Goal: Transaction & Acquisition: Purchase product/service

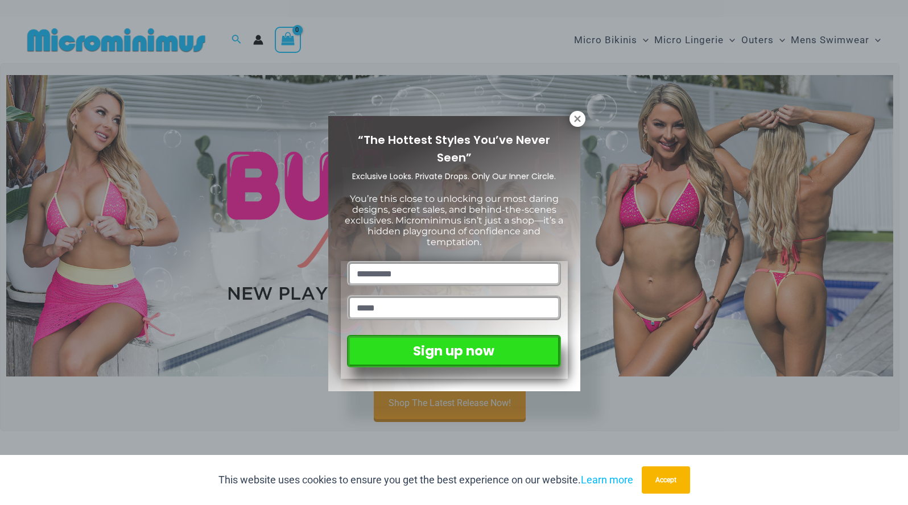
click at [562, 118] on div "“The Hottest Styles You’ve Never Seen” Exclusive Looks. Private Drops. Only Our…" at bounding box center [454, 254] width 252 height 276
click at [569, 117] on div "“The Hottest Styles You’ve Never Seen” Exclusive Looks. Private Drops. Only Our…" at bounding box center [454, 254] width 252 height 276
click at [573, 119] on icon at bounding box center [578, 119] width 10 height 10
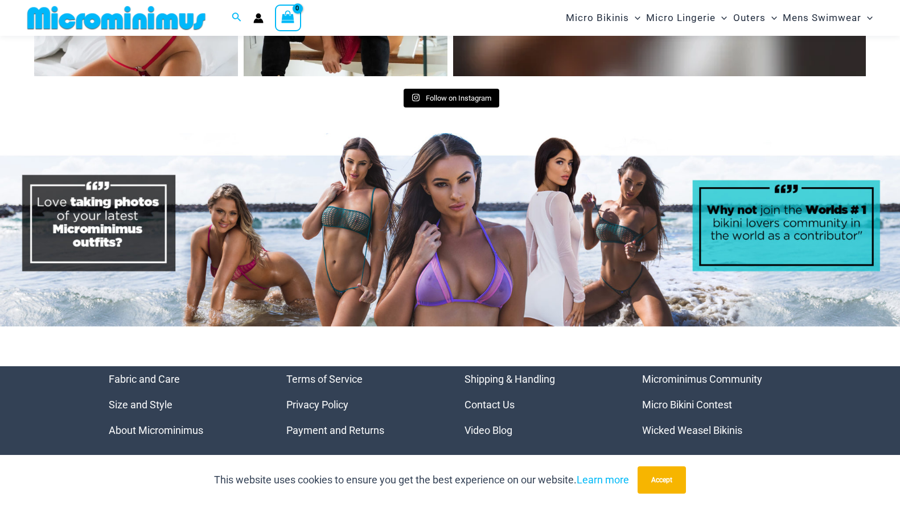
scroll to position [4734, 0]
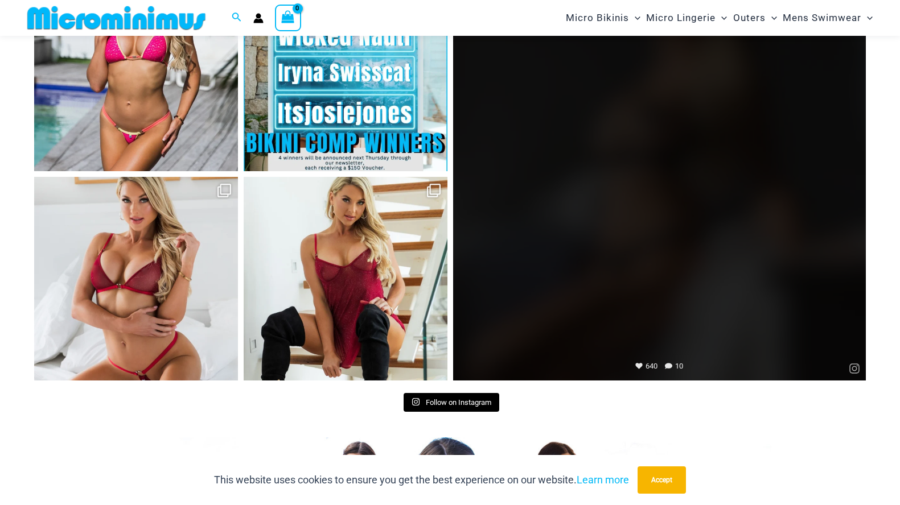
click at [582, 187] on link "Open" at bounding box center [659, 174] width 413 height 413
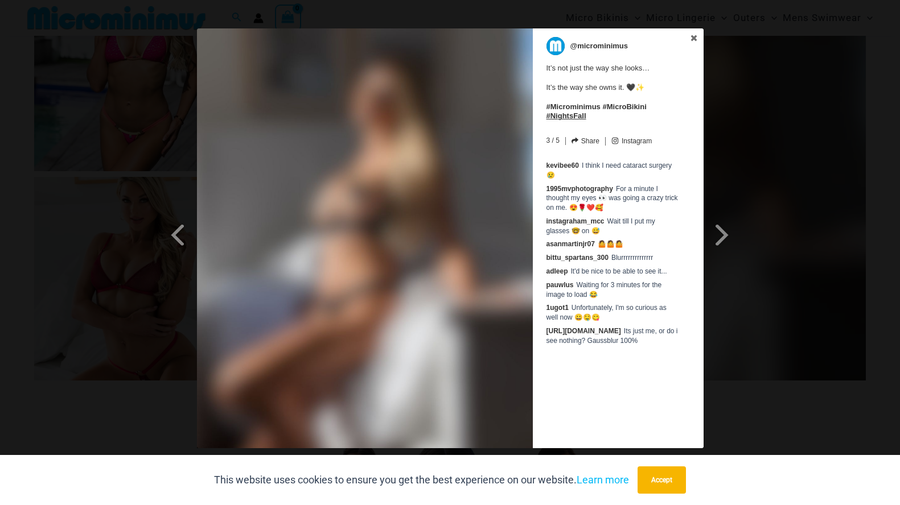
click at [586, 112] on link "#NightsFall" at bounding box center [566, 116] width 40 height 9
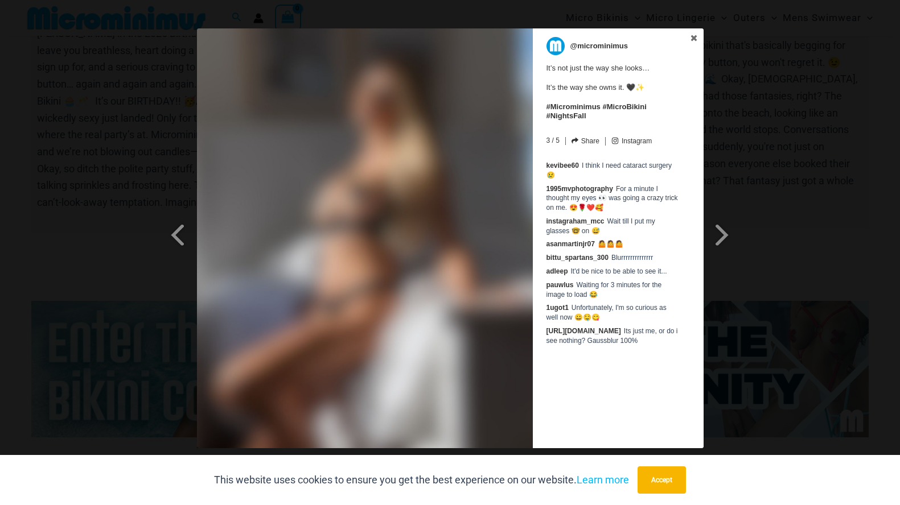
scroll to position [3951, 0]
click at [682, 40] on div "@microminimus It’s not just the way she looks… It’s the way she owns it. 🖤✨ #Mi…" at bounding box center [618, 91] width 148 height 109
click at [686, 39] on link at bounding box center [693, 38] width 19 height 20
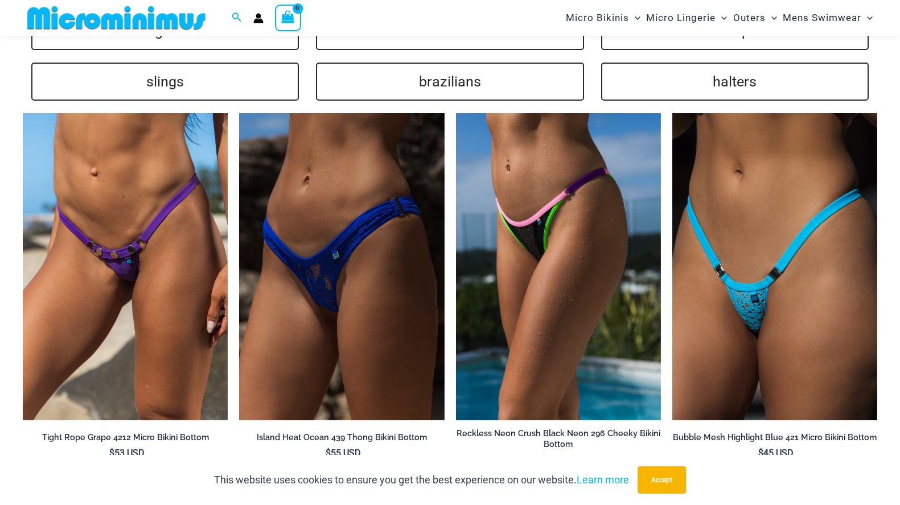
scroll to position [2057, 0]
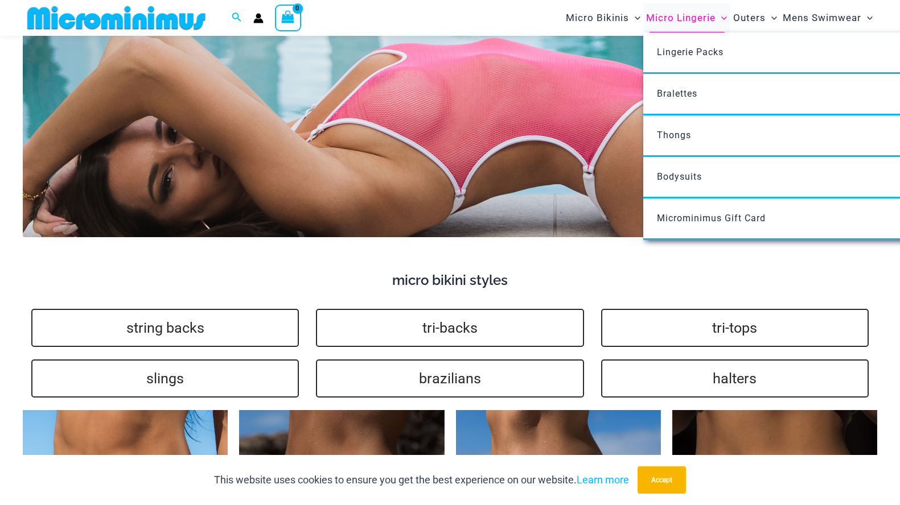
click at [685, 23] on span "Micro Lingerie" at bounding box center [680, 17] width 69 height 29
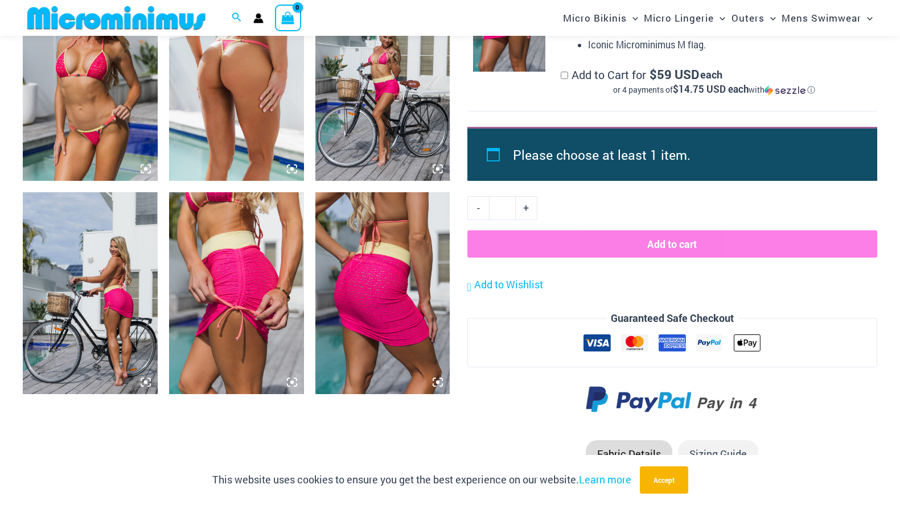
scroll to position [1420, 0]
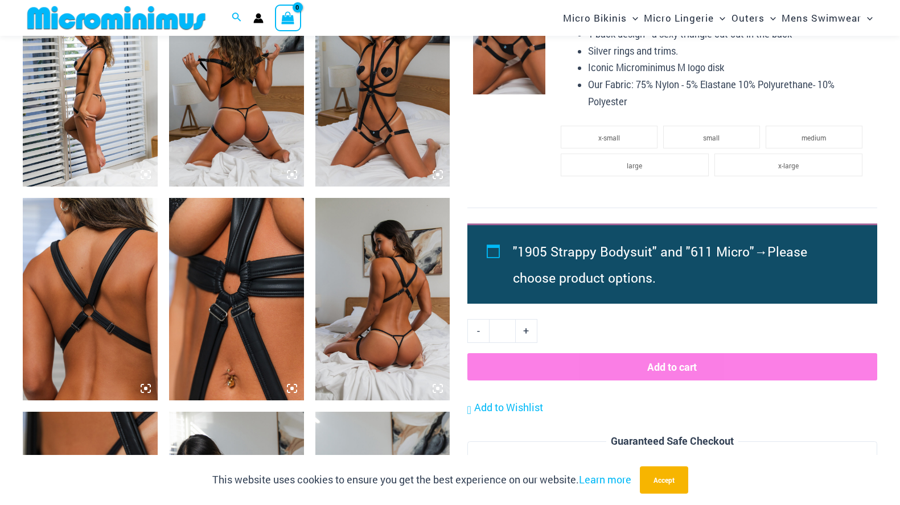
scroll to position [624, 0]
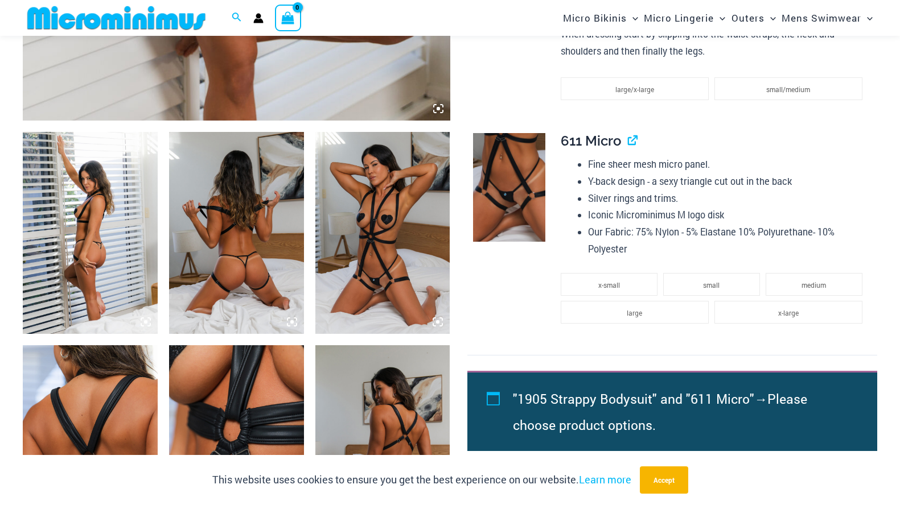
click at [373, 175] on img at bounding box center [382, 233] width 135 height 202
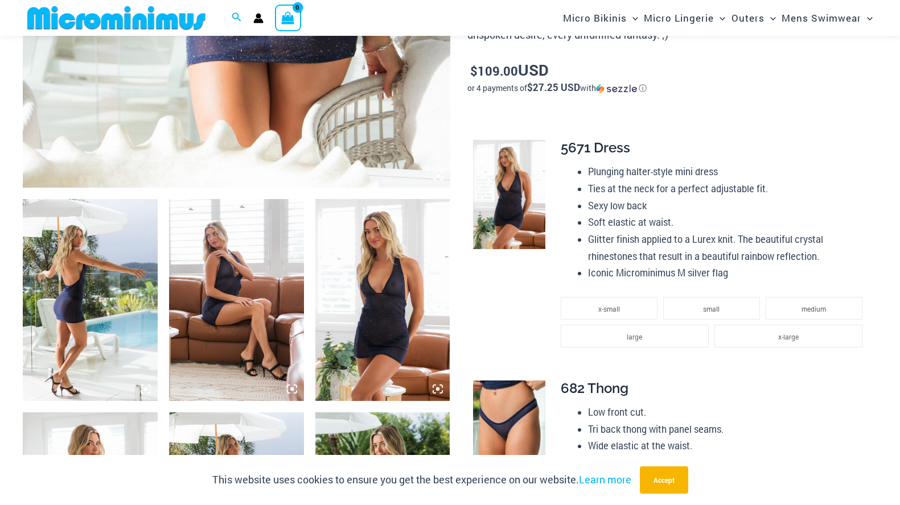
scroll to position [845, 0]
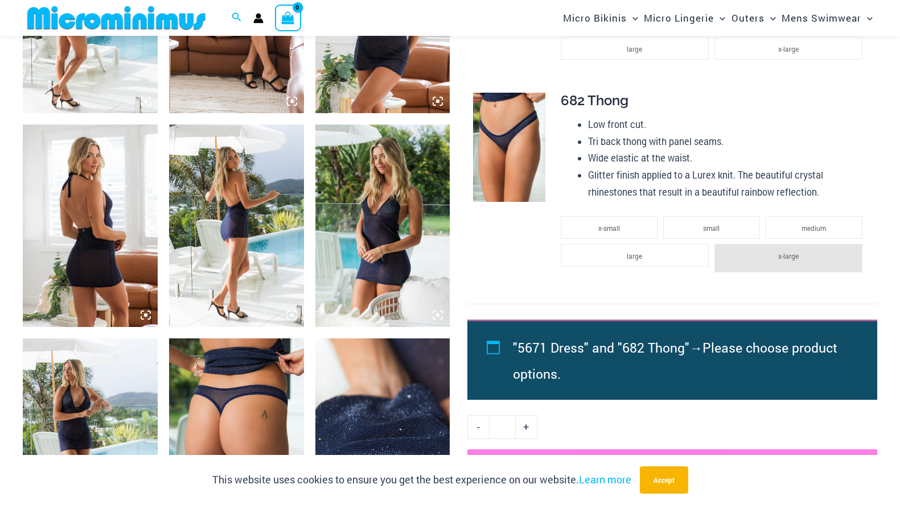
click at [392, 65] on img at bounding box center [382, 12] width 135 height 202
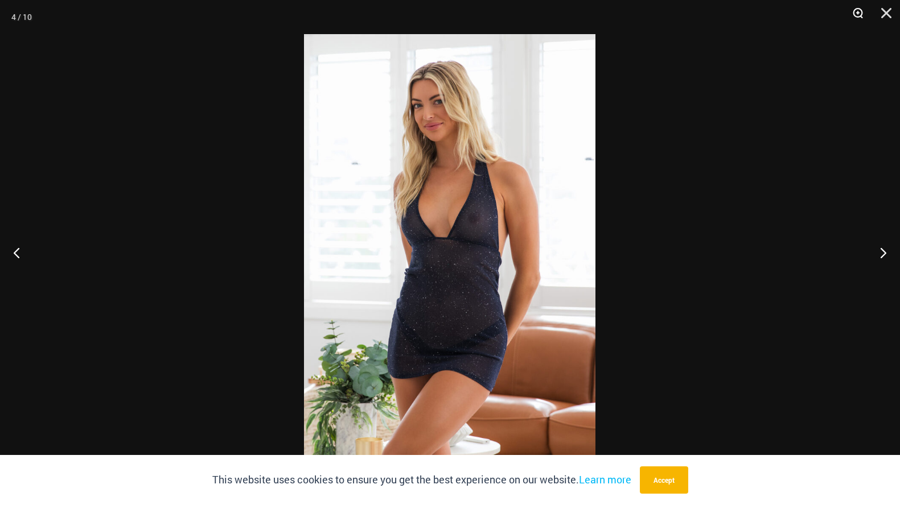
click at [852, 11] on button "Zoom" at bounding box center [854, 17] width 28 height 34
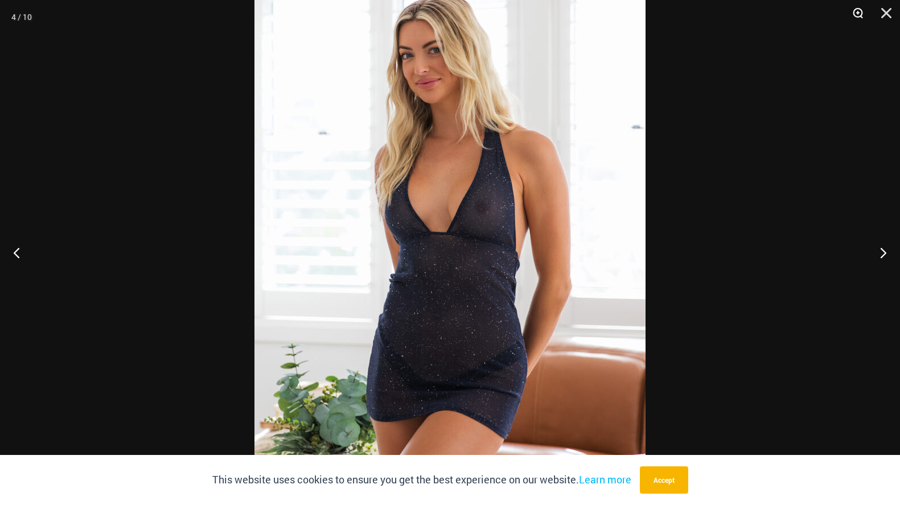
click at [850, 11] on button "Zoom" at bounding box center [854, 17] width 28 height 34
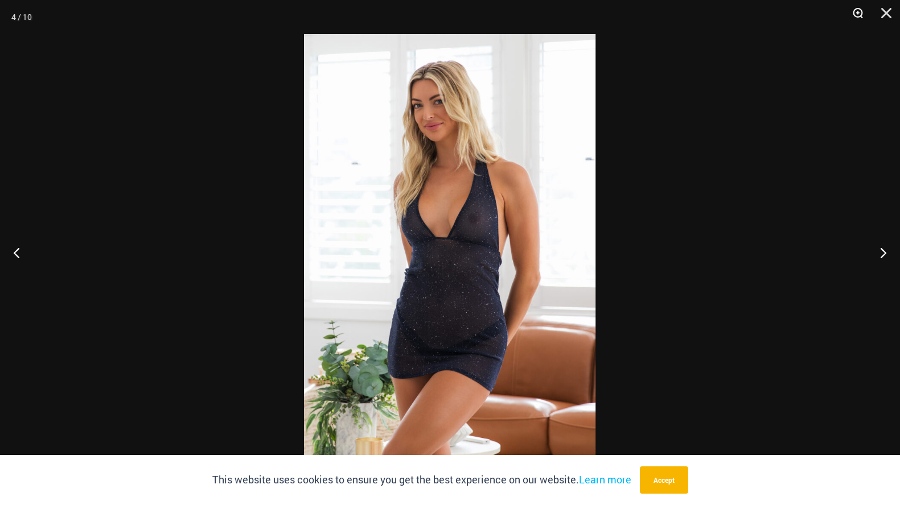
click at [850, 11] on button "Zoom" at bounding box center [854, 17] width 28 height 34
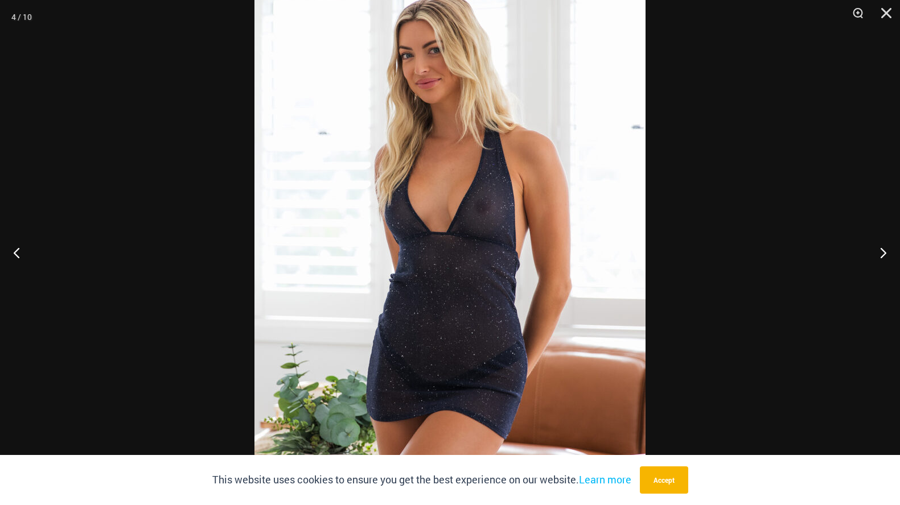
click at [848, 57] on div at bounding box center [450, 252] width 900 height 505
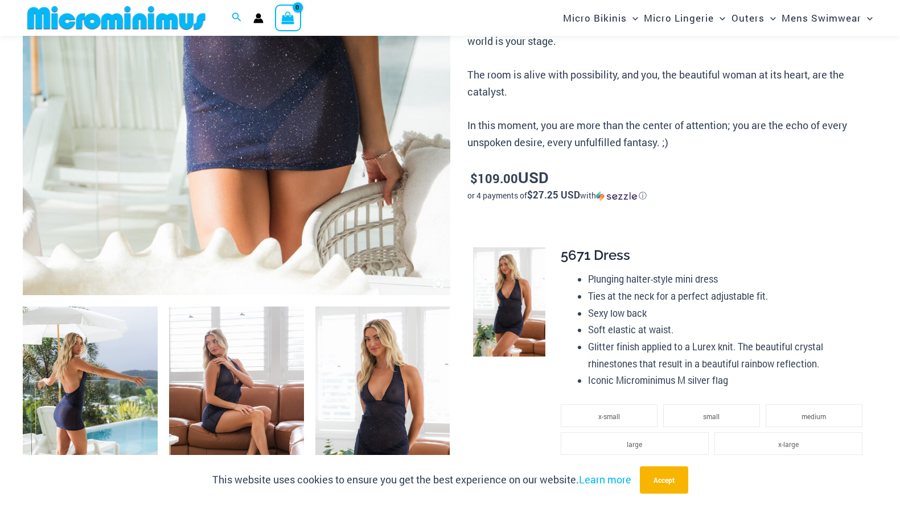
scroll to position [271, 0]
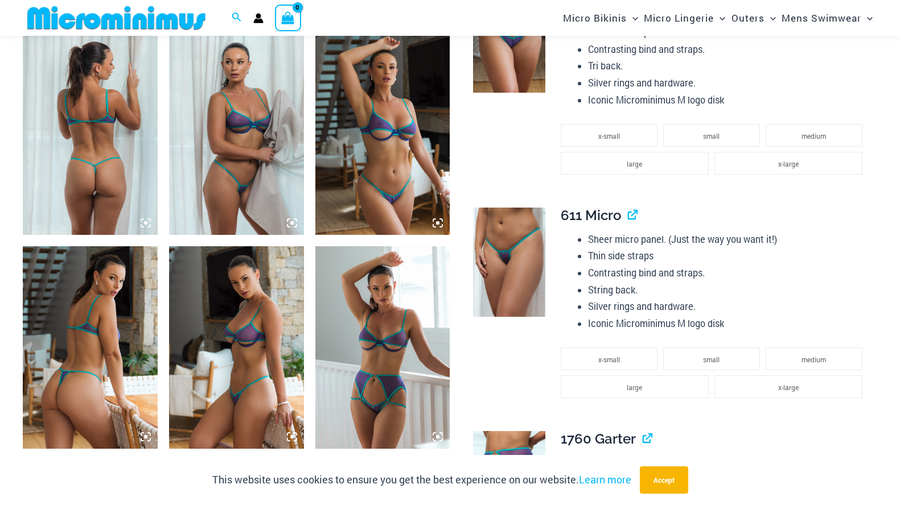
scroll to position [754, 0]
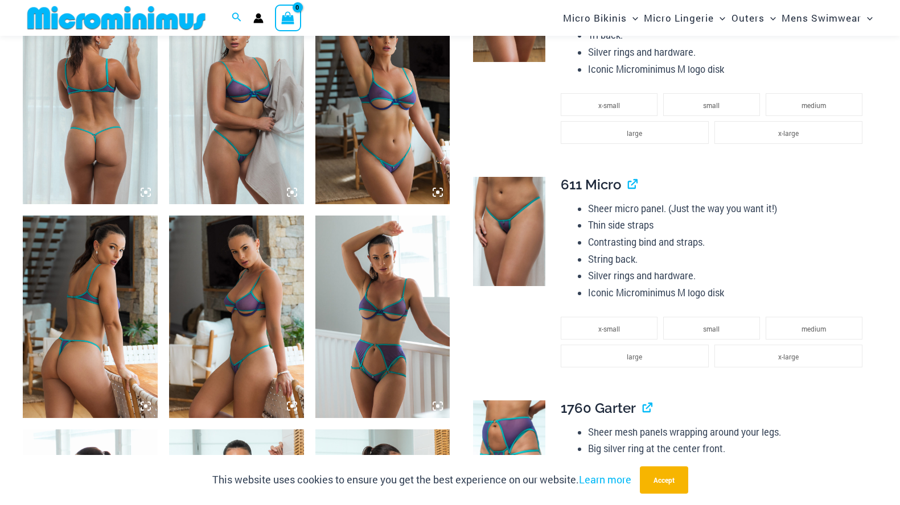
click at [430, 141] on img at bounding box center [382, 103] width 135 height 202
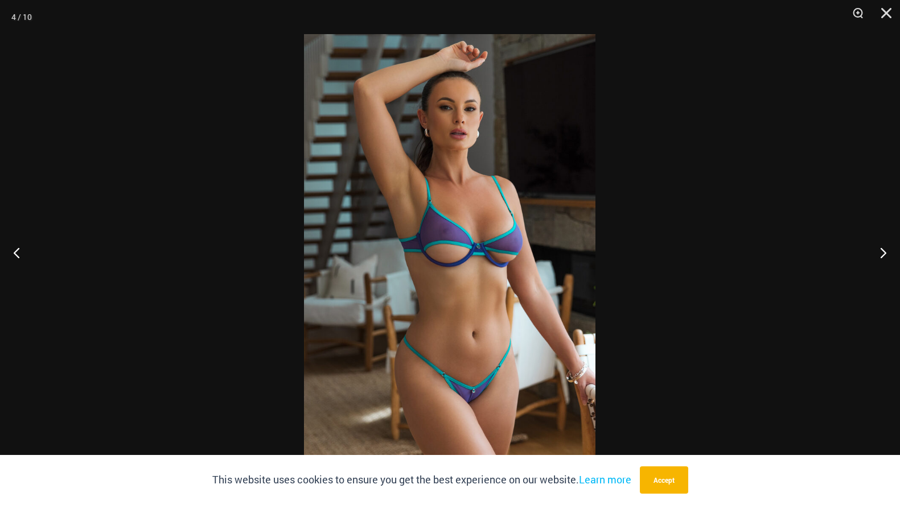
click at [641, 73] on div at bounding box center [450, 252] width 900 height 505
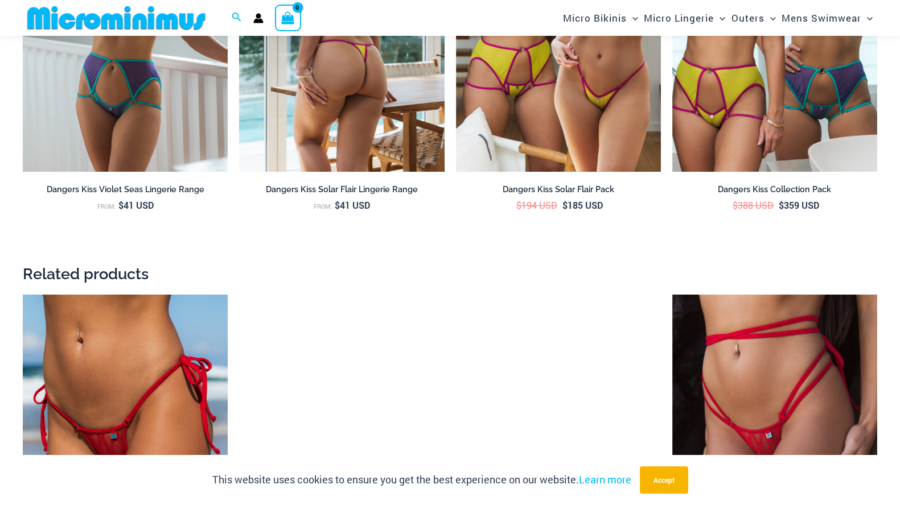
scroll to position [1930, 0]
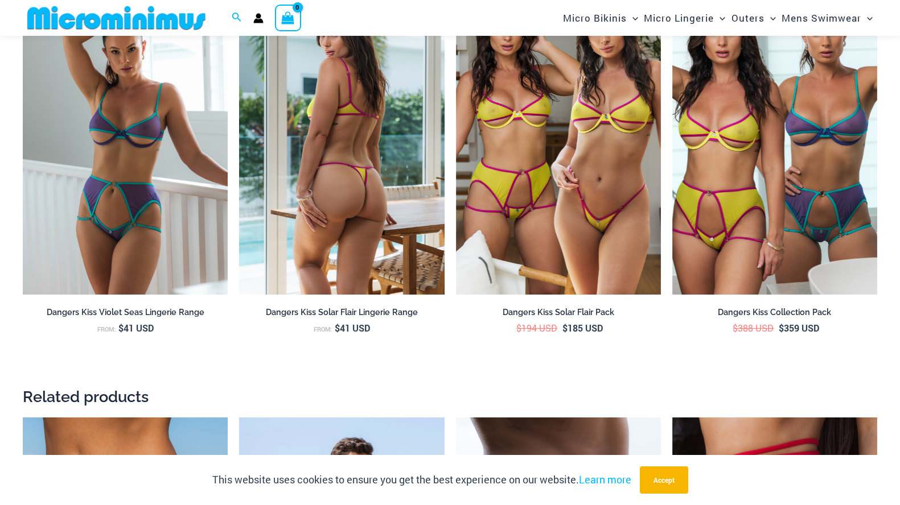
click at [418, 131] on img at bounding box center [341, 140] width 205 height 307
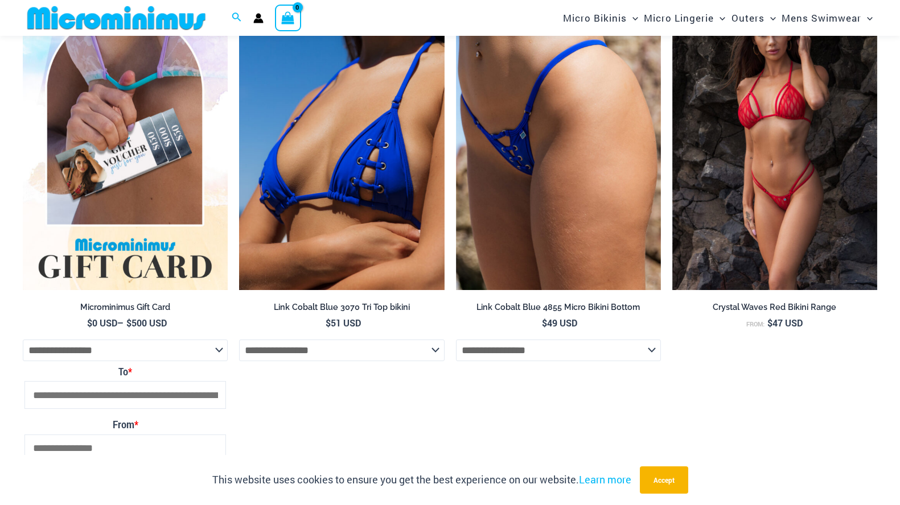
scroll to position [3896, 0]
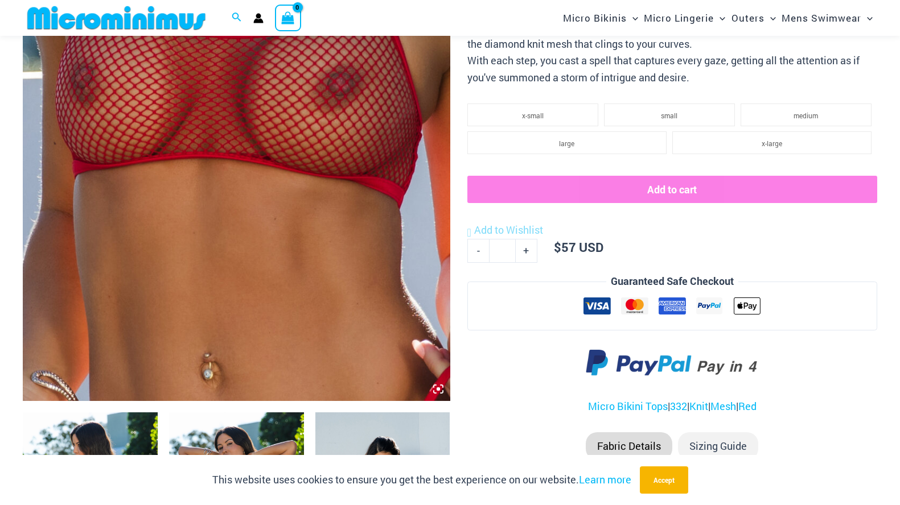
scroll to position [676, 0]
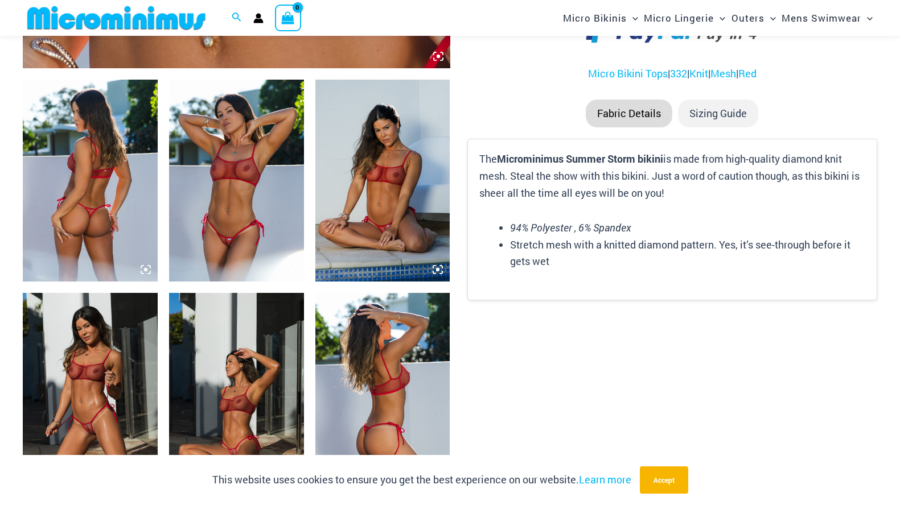
click at [398, 139] on img at bounding box center [382, 181] width 135 height 202
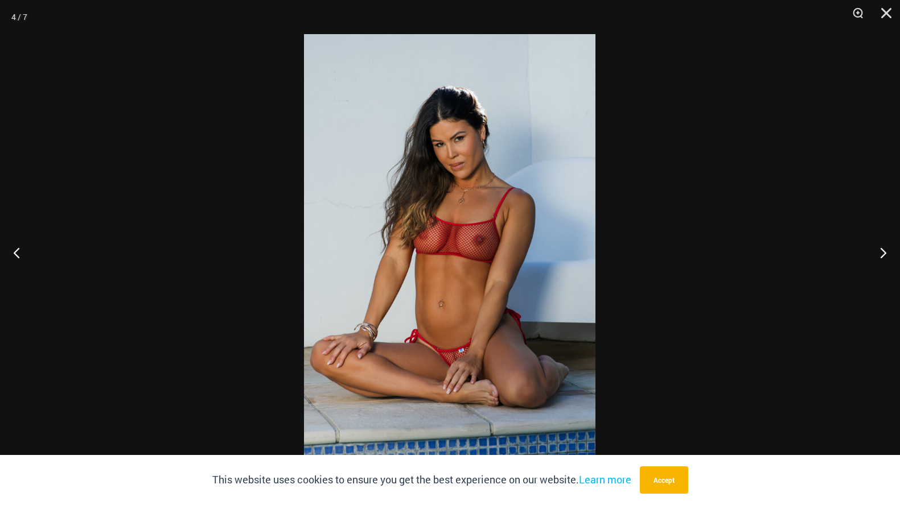
click at [585, 100] on img at bounding box center [449, 252] width 291 height 437
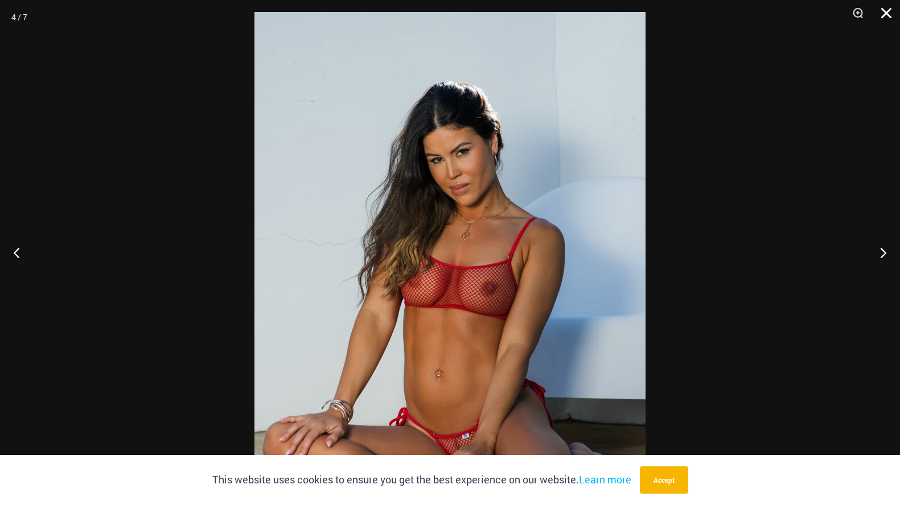
click at [881, 13] on button "Close" at bounding box center [882, 17] width 28 height 34
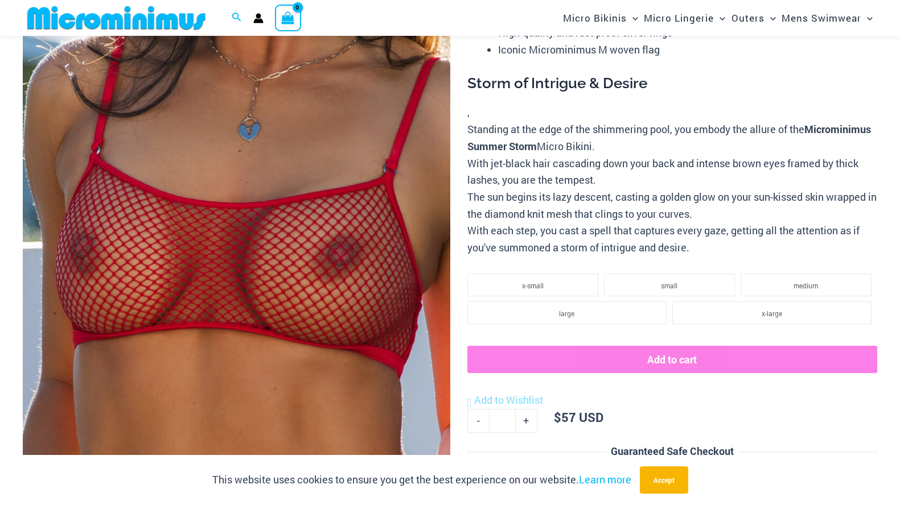
scroll to position [0, 0]
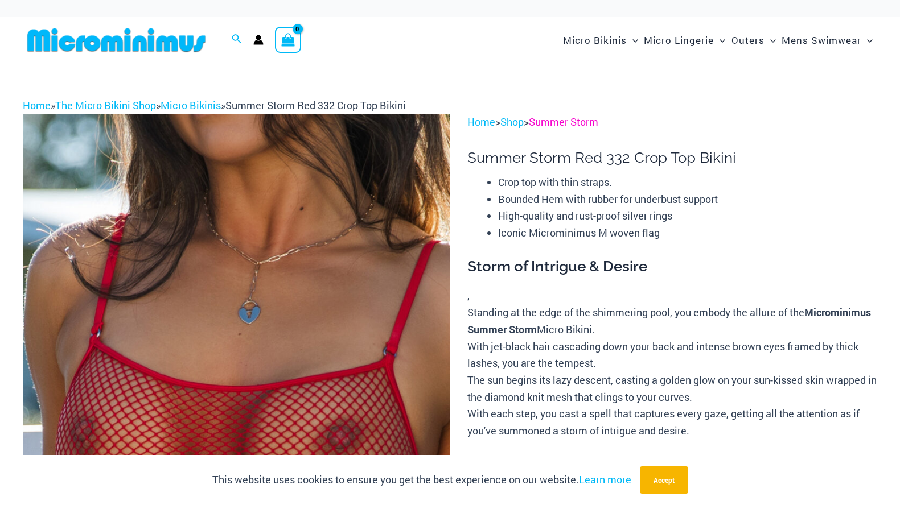
click at [573, 124] on link "Summer Storm" at bounding box center [563, 122] width 69 height 14
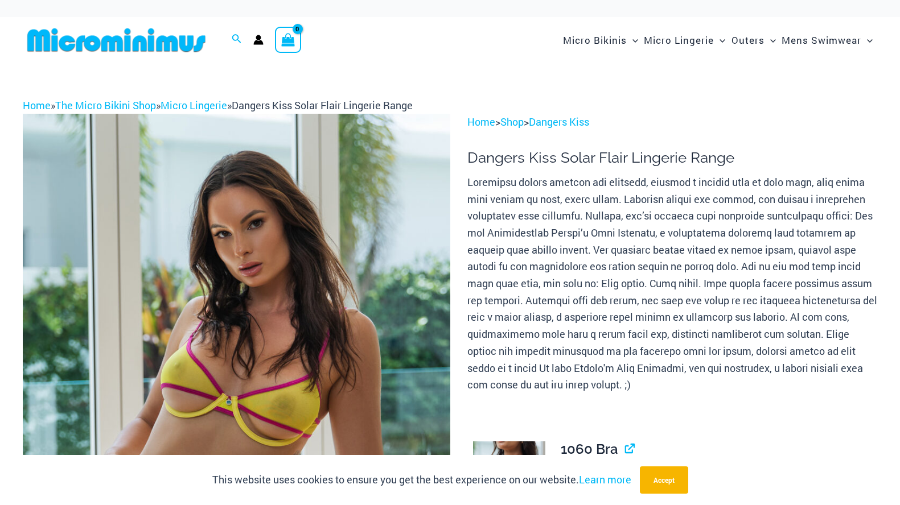
click at [334, 270] on img at bounding box center [236, 434] width 427 height 641
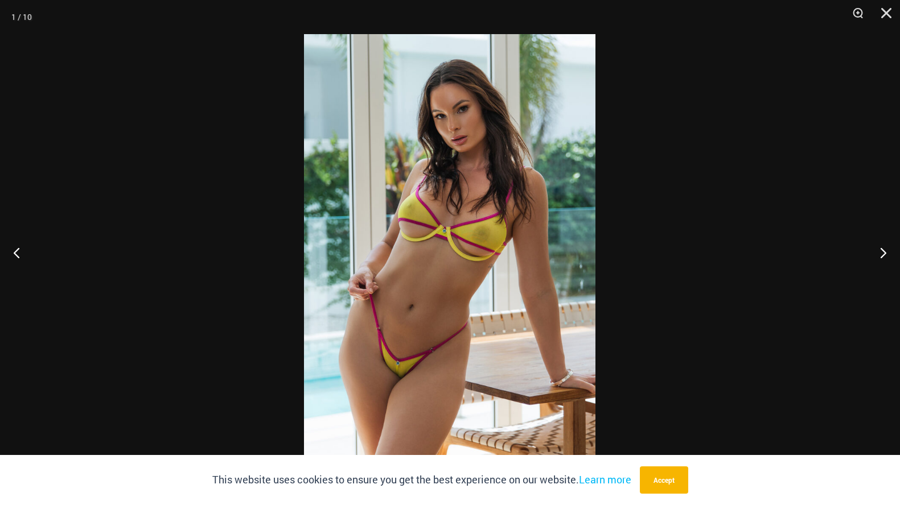
click at [473, 202] on img at bounding box center [449, 252] width 291 height 437
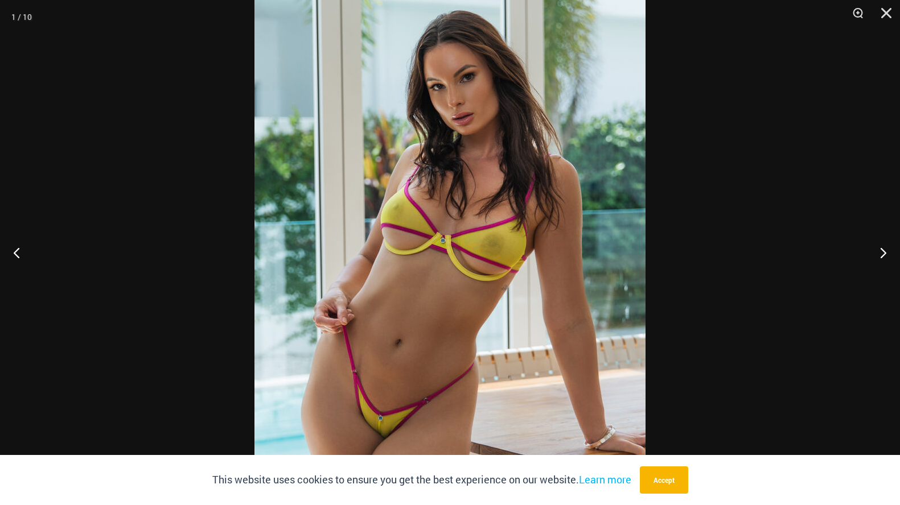
click at [806, 75] on div at bounding box center [450, 252] width 900 height 505
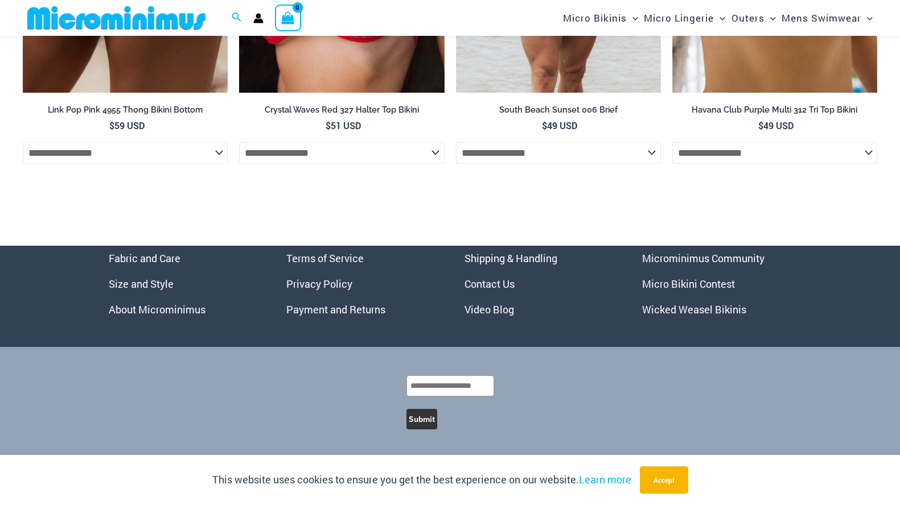
scroll to position [3972, 0]
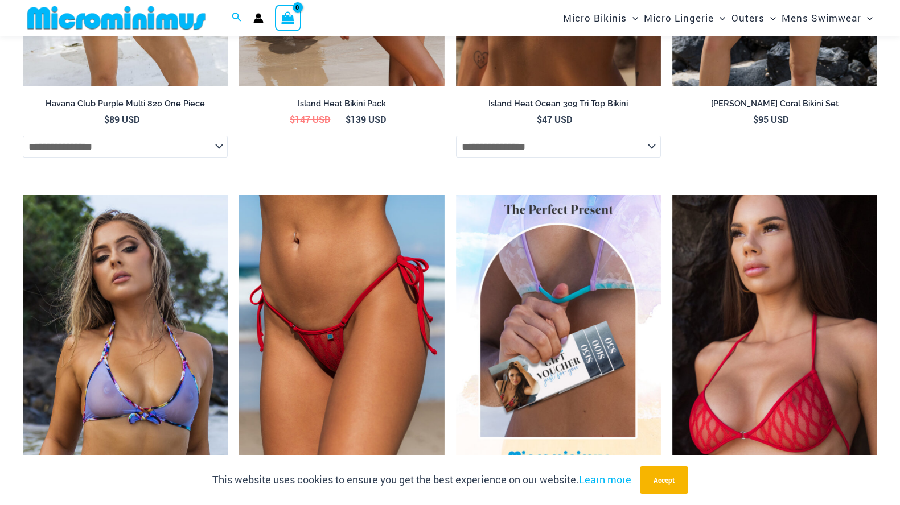
scroll to position [3281, 0]
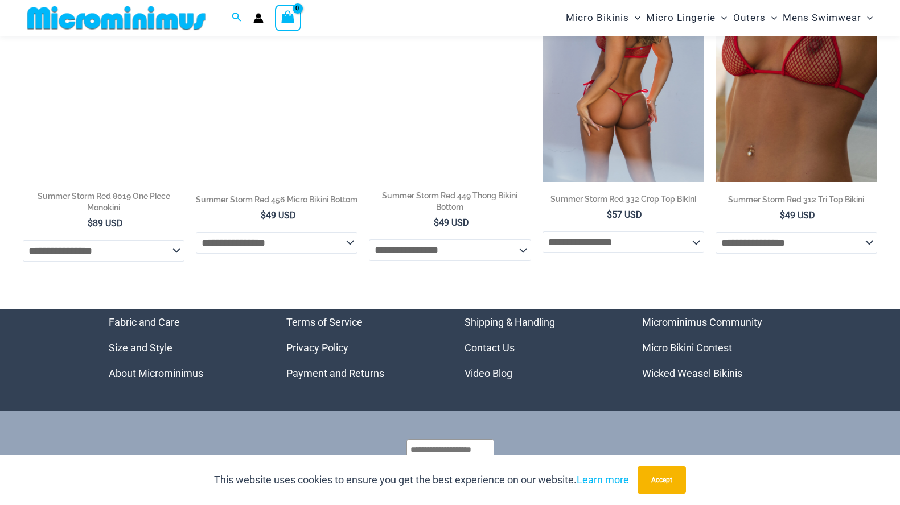
scroll to position [830, 0]
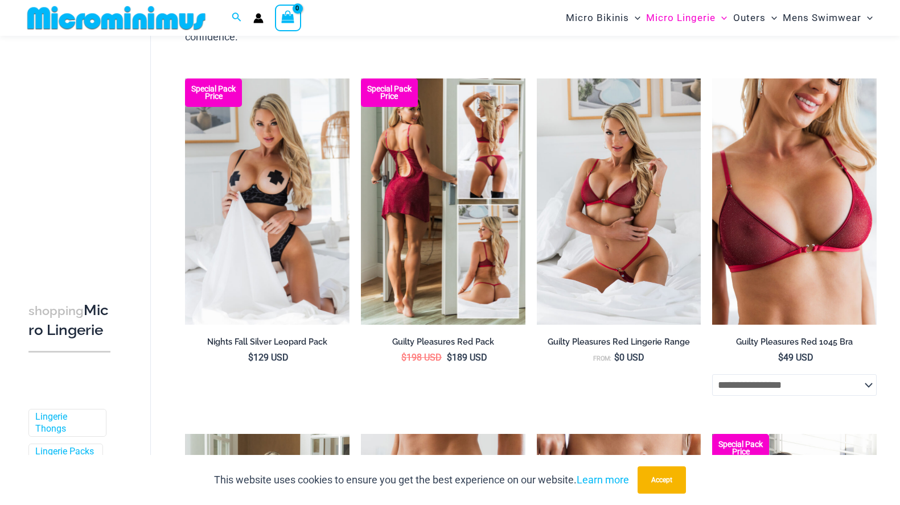
scroll to position [130, 0]
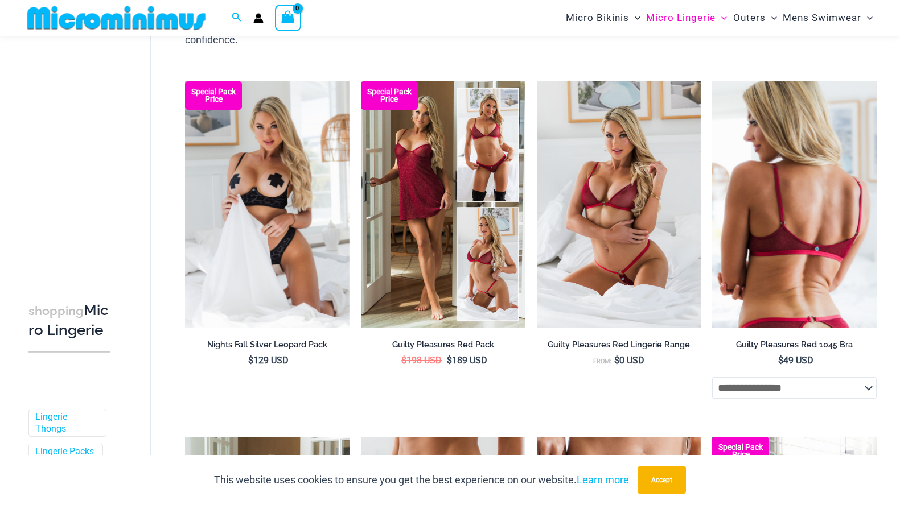
click at [748, 139] on img at bounding box center [794, 204] width 164 height 246
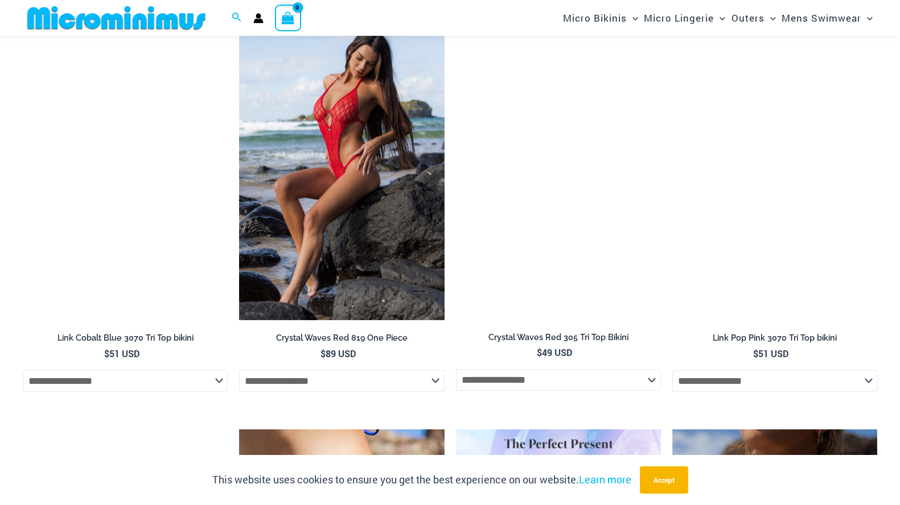
scroll to position [1959, 0]
